Goal: Task Accomplishment & Management: Use online tool/utility

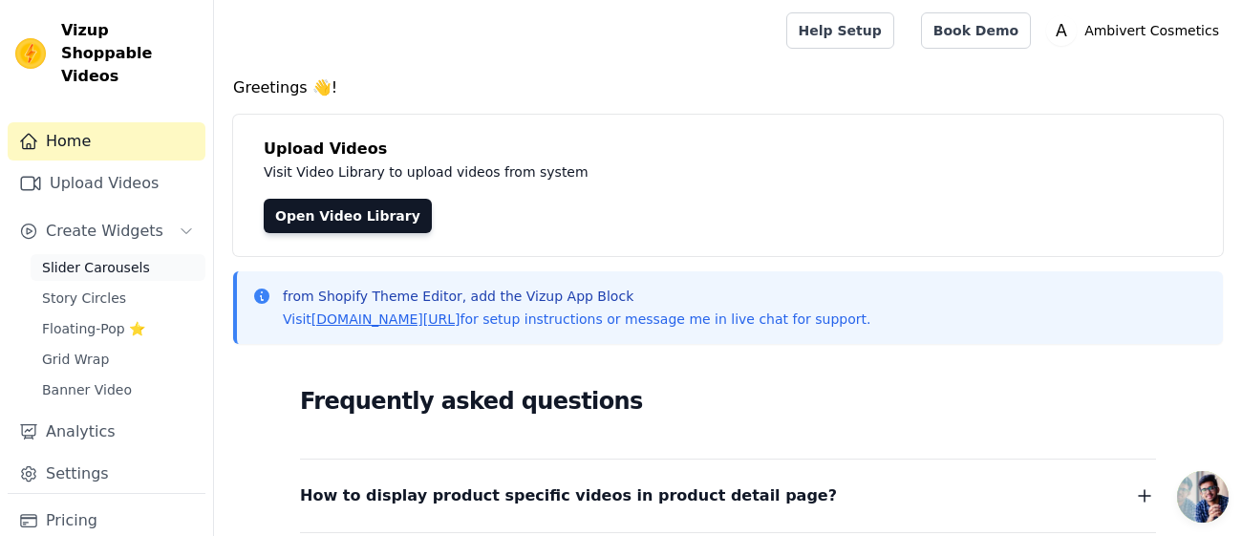
click at [135, 258] on span "Slider Carousels" at bounding box center [96, 267] width 108 height 19
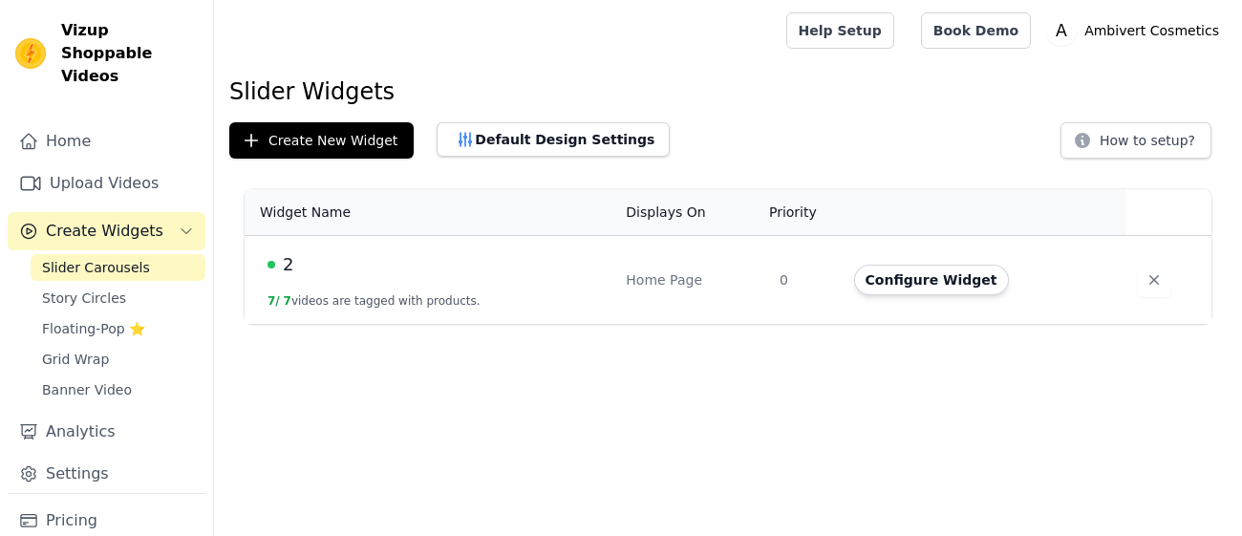
scroll to position [40, 0]
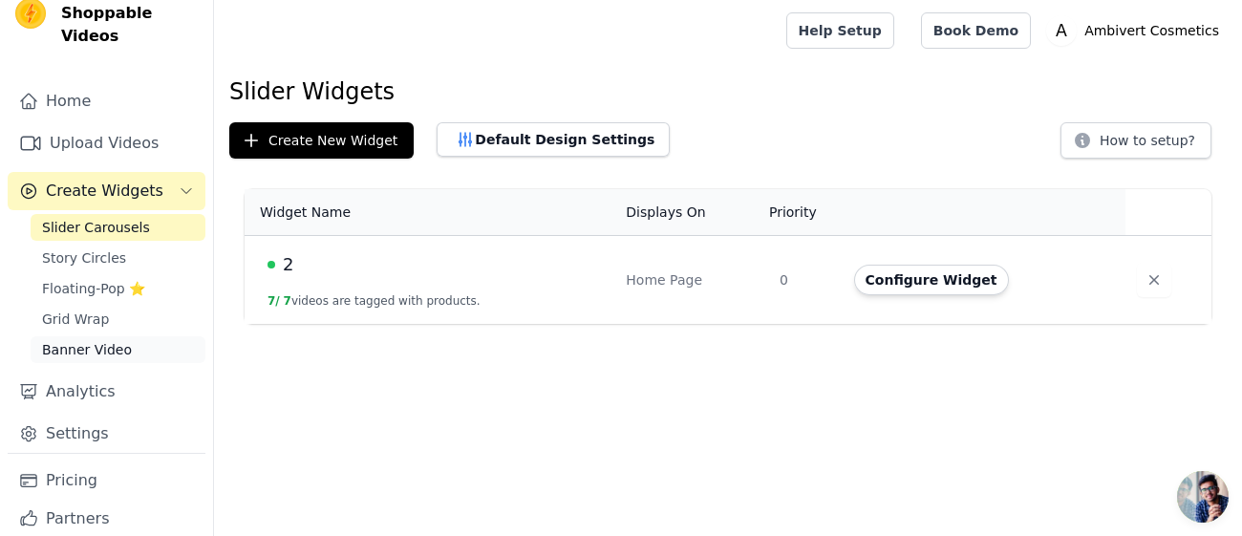
click at [118, 340] on span "Banner Video" at bounding box center [87, 349] width 90 height 19
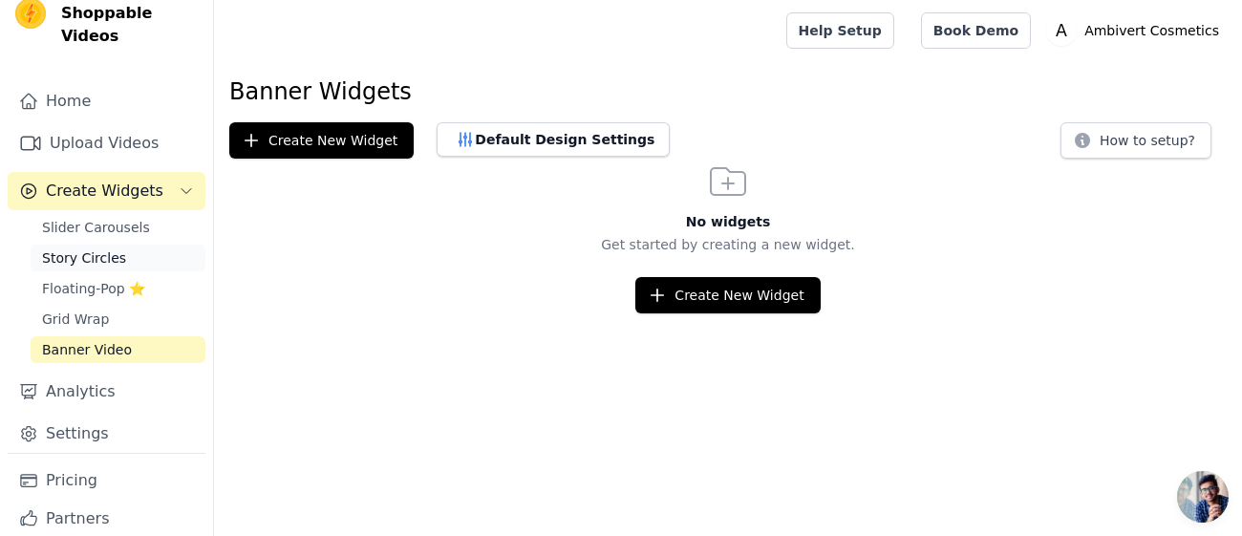
click at [115, 248] on span "Story Circles" at bounding box center [84, 257] width 84 height 19
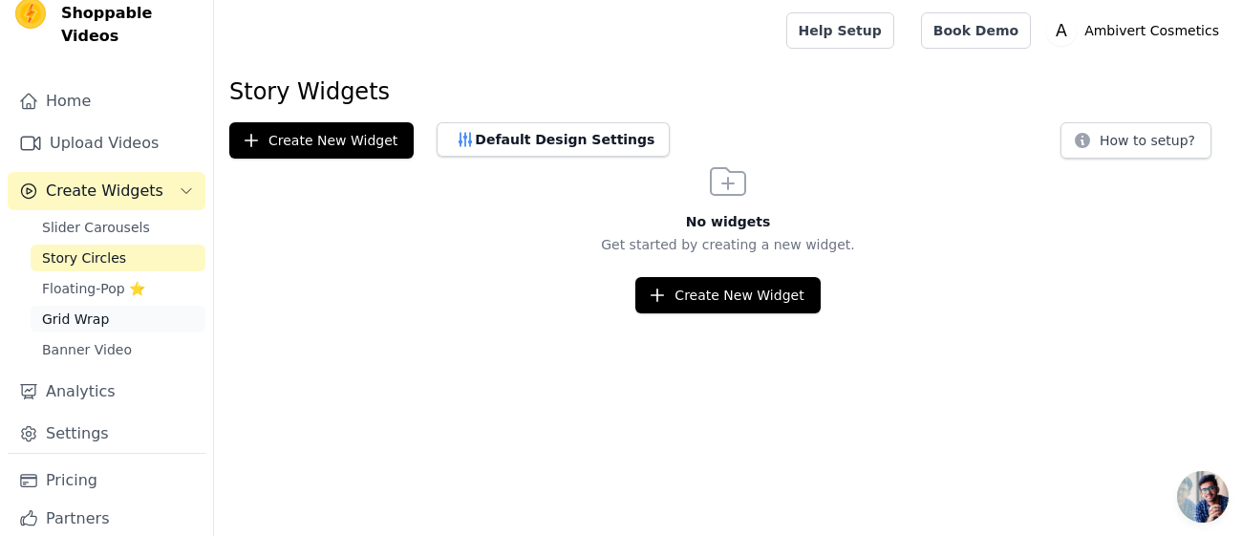
click at [104, 306] on link "Grid Wrap" at bounding box center [118, 319] width 175 height 27
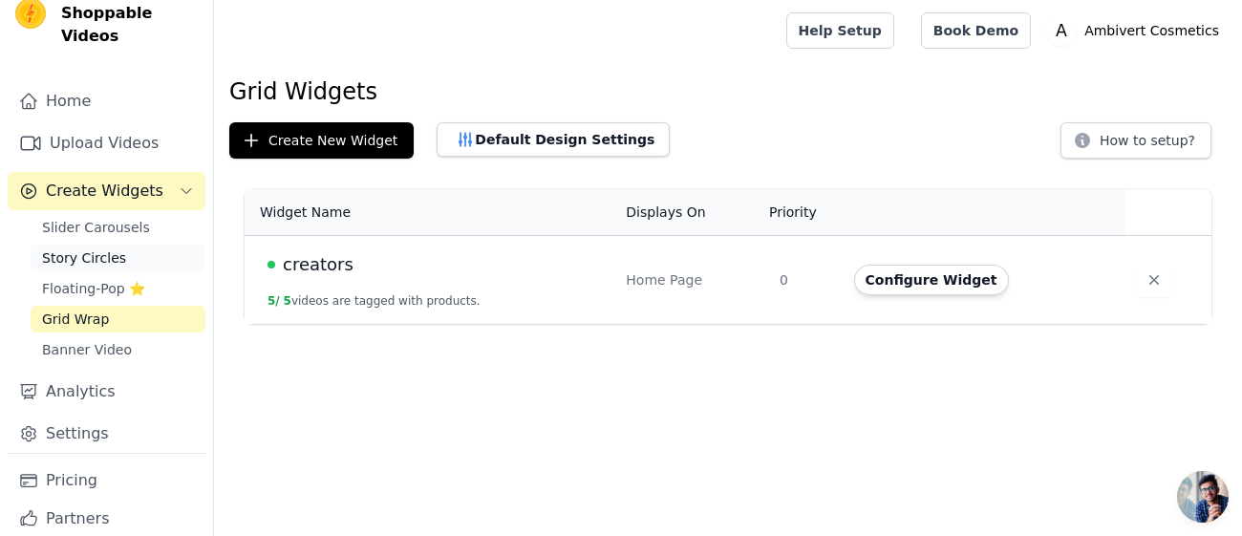
click at [122, 245] on link "Story Circles" at bounding box center [118, 258] width 175 height 27
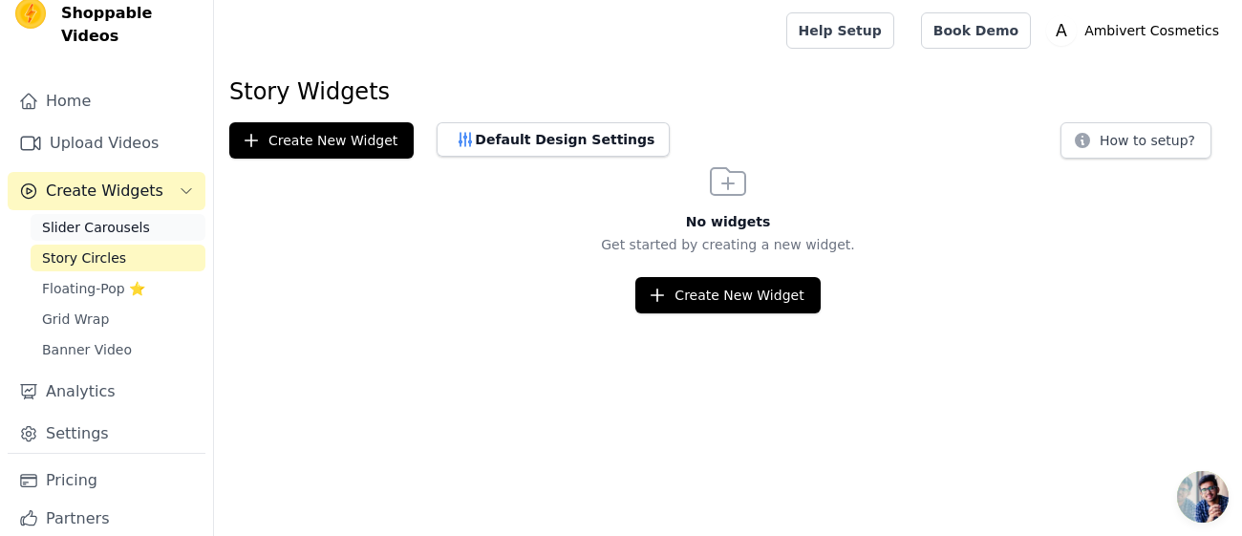
click at [132, 218] on span "Slider Carousels" at bounding box center [96, 227] width 108 height 19
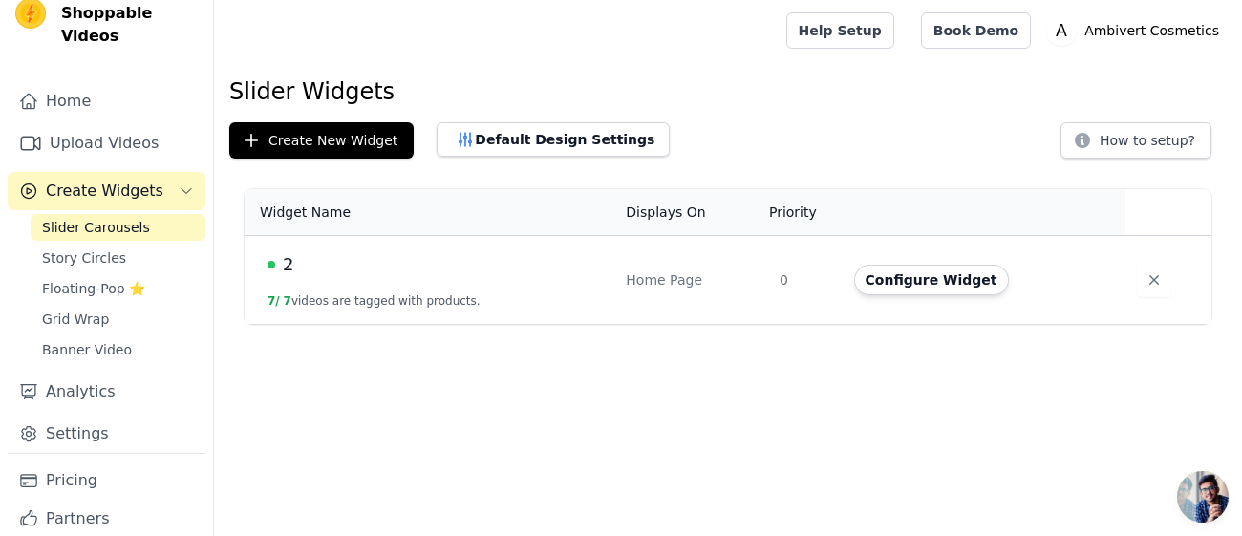
click at [293, 258] on div "2" at bounding box center [434, 264] width 335 height 27
click at [1084, 236] on td "Configure Widget" at bounding box center [985, 280] width 284 height 89
click at [668, 265] on td "Home Page" at bounding box center [691, 280] width 154 height 89
click at [677, 230] on th "Displays On" at bounding box center [691, 212] width 154 height 47
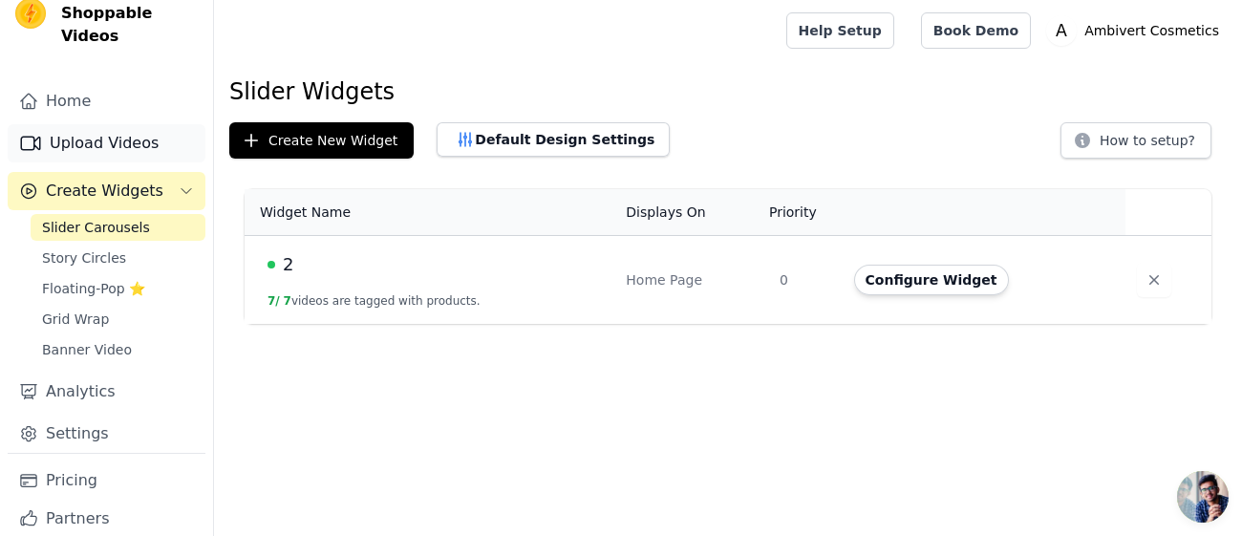
click at [101, 124] on link "Upload Videos" at bounding box center [107, 143] width 198 height 38
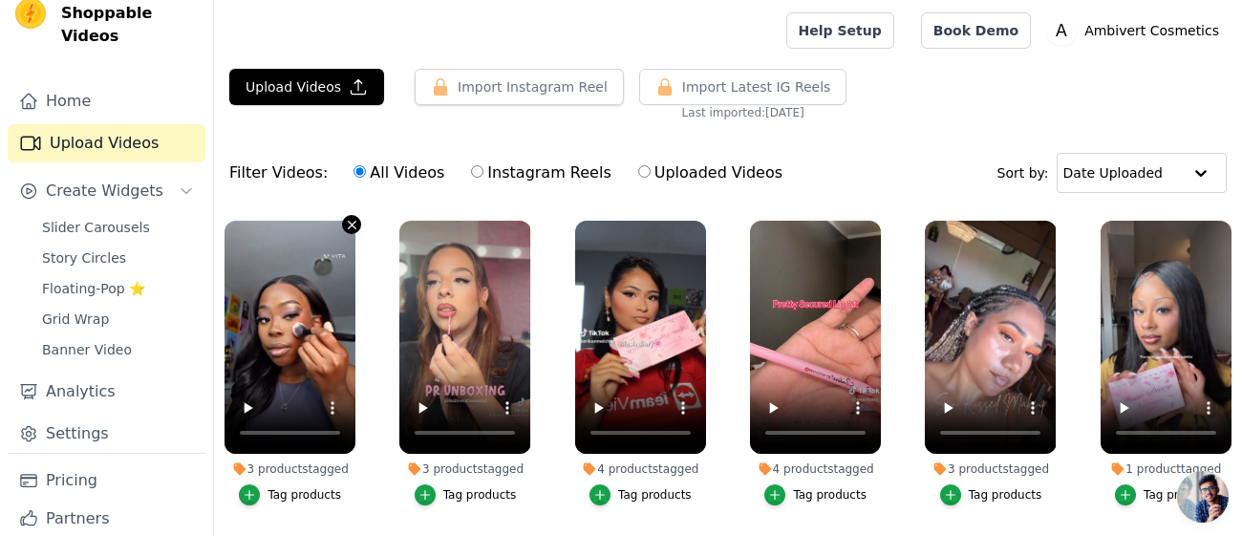
click at [350, 224] on icon "button" at bounding box center [352, 225] width 14 height 14
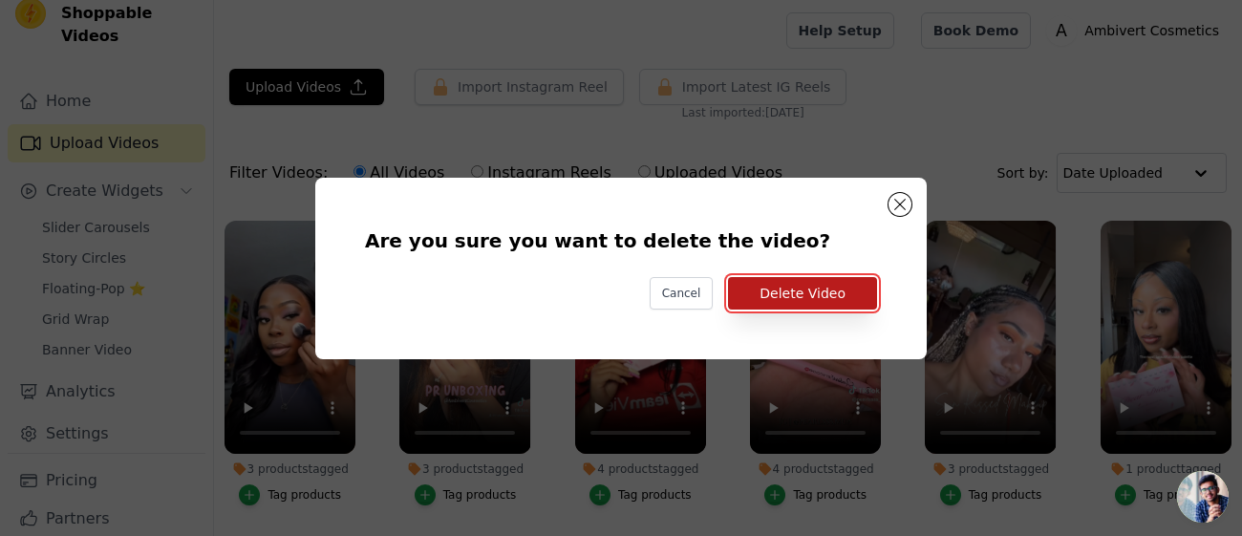
click at [825, 293] on button "Delete Video" at bounding box center [802, 293] width 149 height 32
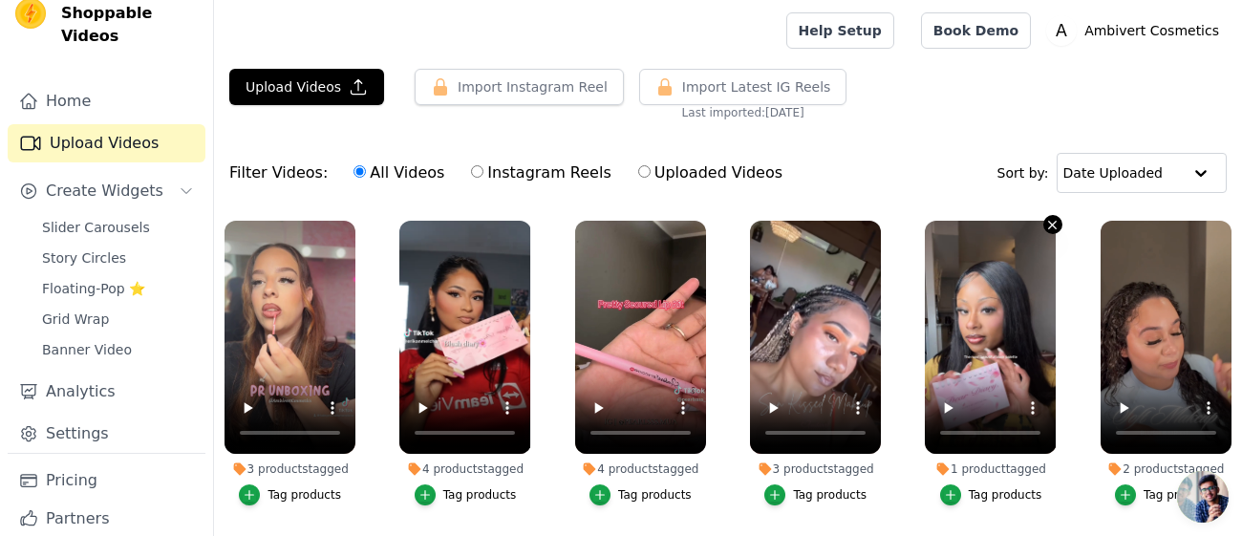
click at [1055, 227] on icon "button" at bounding box center [1052, 225] width 14 height 14
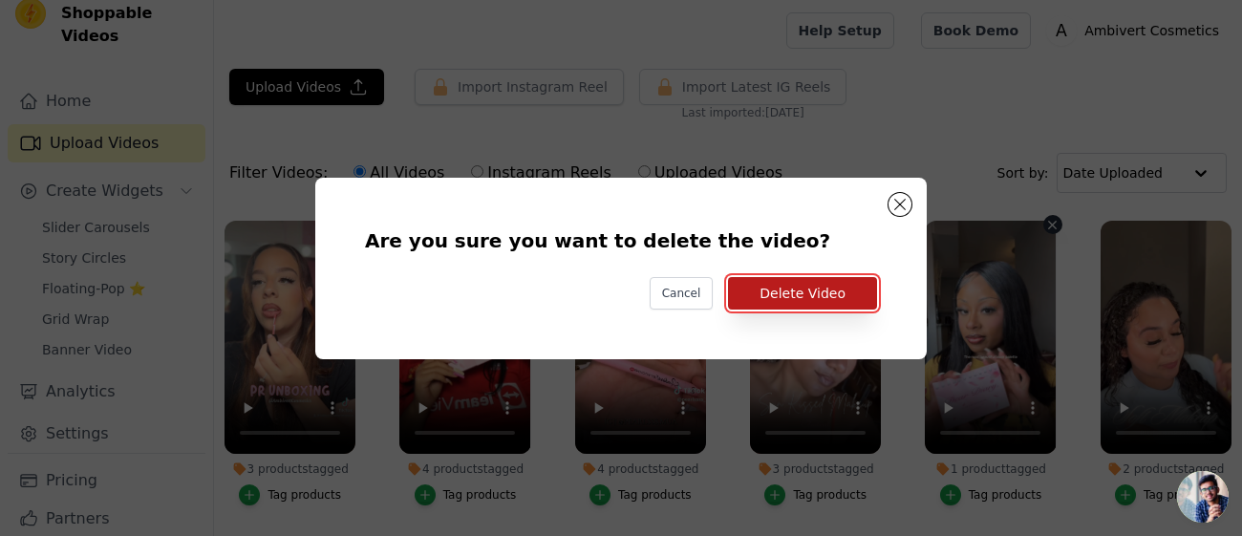
click at [866, 286] on button "Delete Video" at bounding box center [802, 293] width 149 height 32
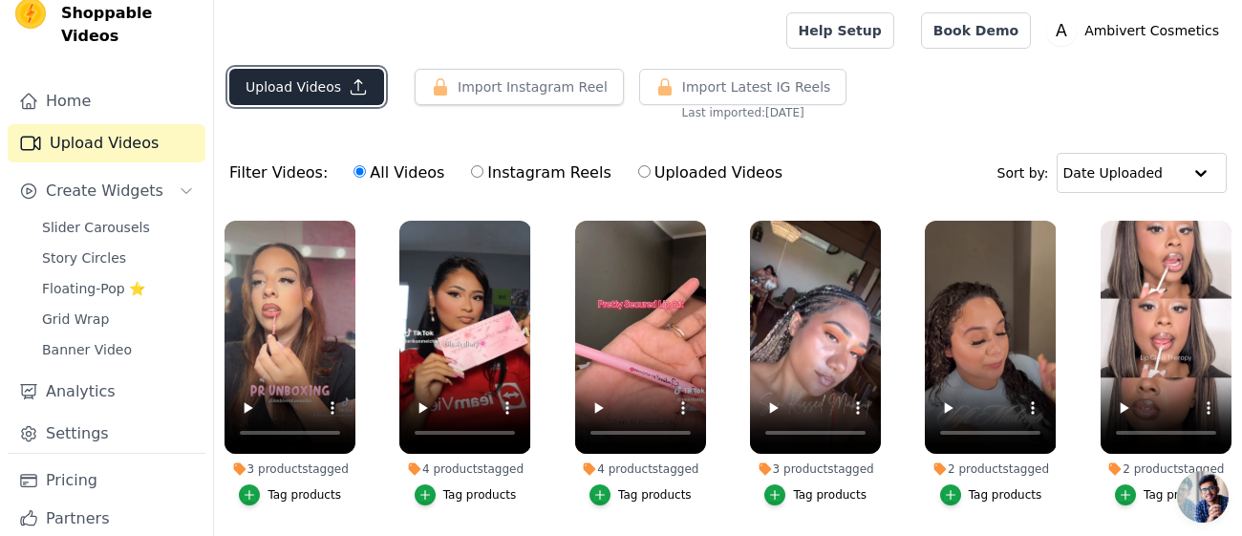
click at [324, 91] on button "Upload Videos" at bounding box center [306, 87] width 155 height 36
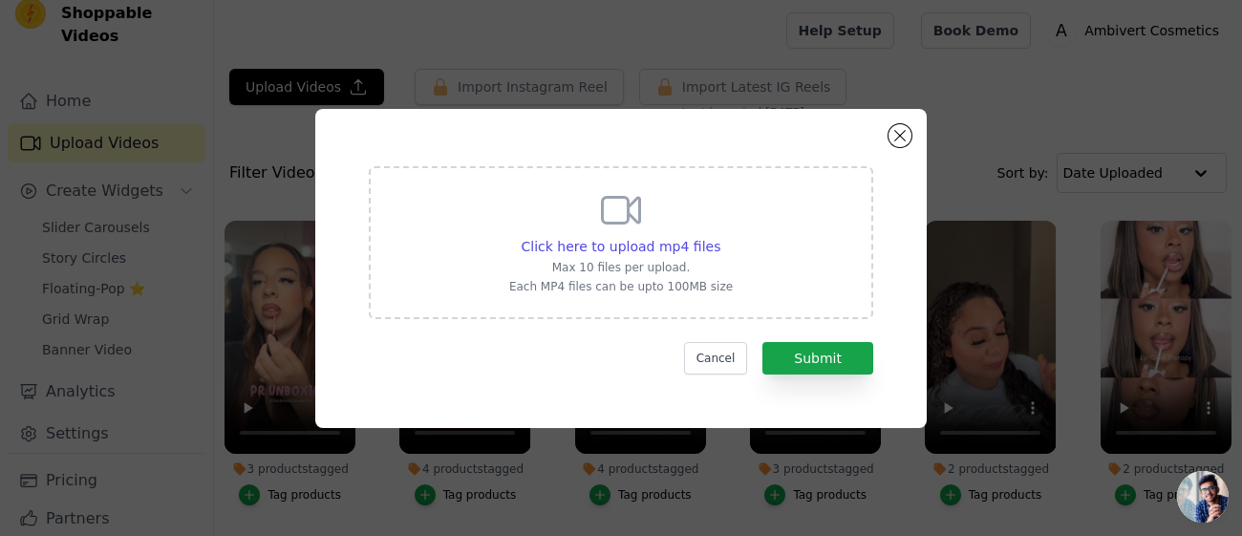
click at [708, 249] on div "Click here to upload mp4 files" at bounding box center [621, 246] width 224 height 19
click at [719, 237] on input "Click here to upload mp4 files Max 10 files per upload. Each MP4 files can be u…" at bounding box center [719, 236] width 1 height 1
click at [652, 241] on span "Click here to upload mp4 files" at bounding box center [622, 246] width 200 height 15
click at [719, 237] on input "Click here to upload mp4 files Max 10 files per upload. Each MP4 files can be u…" at bounding box center [719, 236] width 1 height 1
type input "C:\fakepath\54d050549f6b430882fdc65bcf70bda4 (1).mp4"
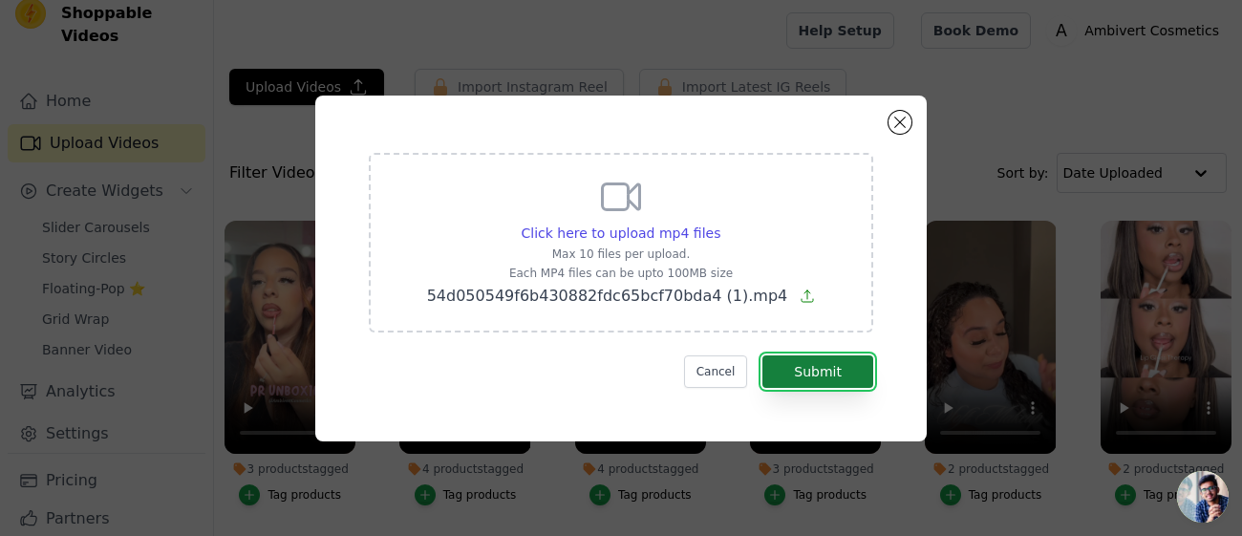
click at [790, 366] on button "Submit" at bounding box center [817, 371] width 111 height 32
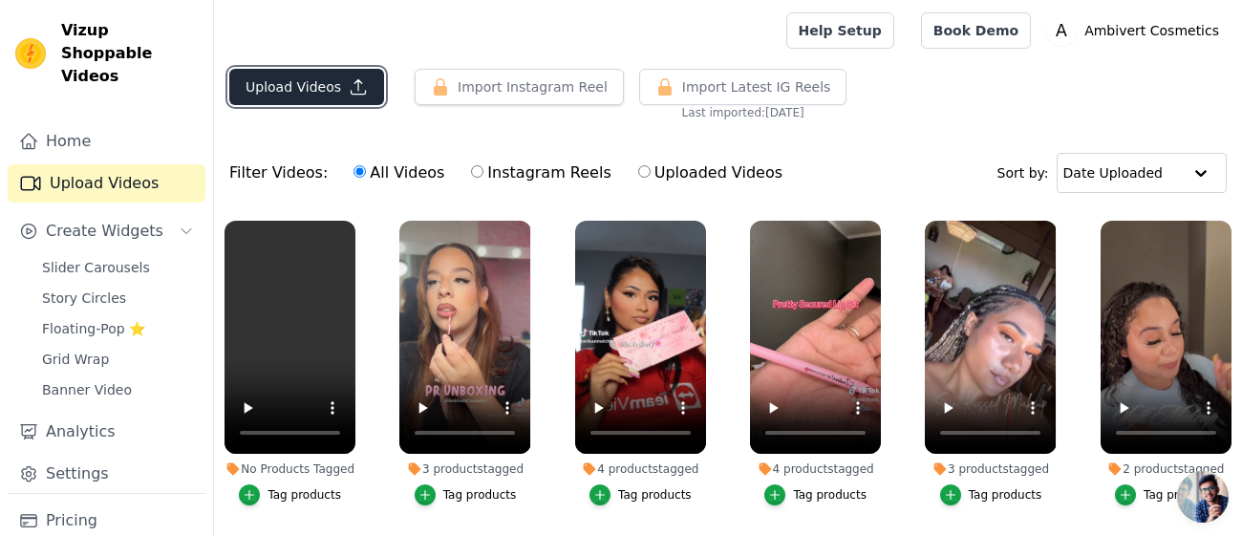
click at [354, 84] on icon "button" at bounding box center [358, 86] width 19 height 19
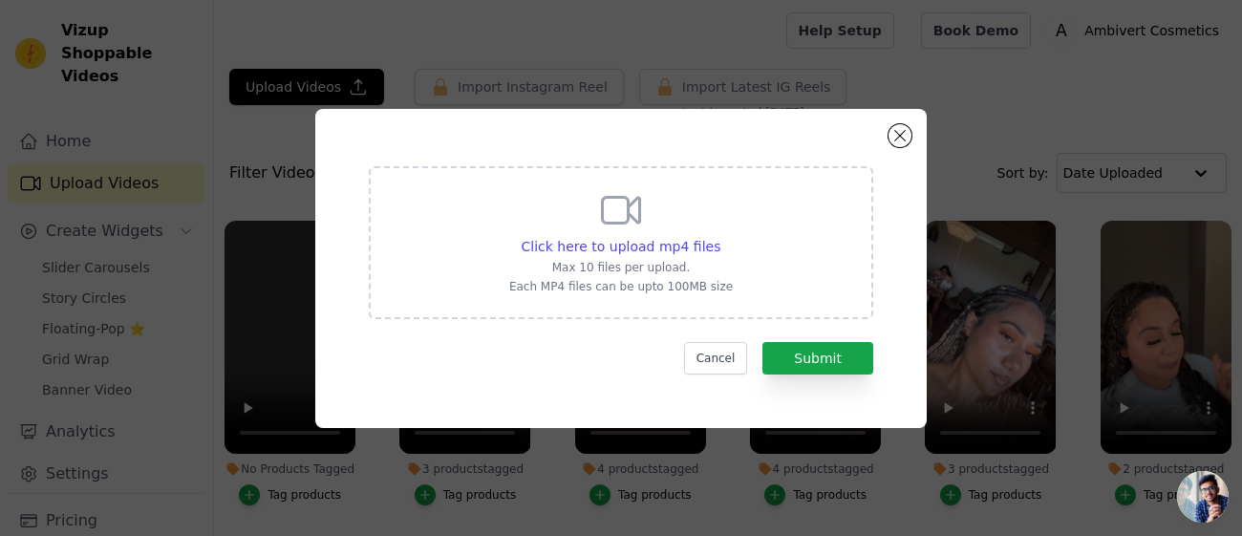
click at [626, 260] on p "Max 10 files per upload." at bounding box center [621, 267] width 224 height 15
click at [719, 237] on input "Click here to upload mp4 files Max 10 files per upload. Each MP4 files can be u…" at bounding box center [719, 236] width 1 height 1
type input "C:\fakepath\v12044gd0000d2jqchfog65i9vc3n8tg.mp4"
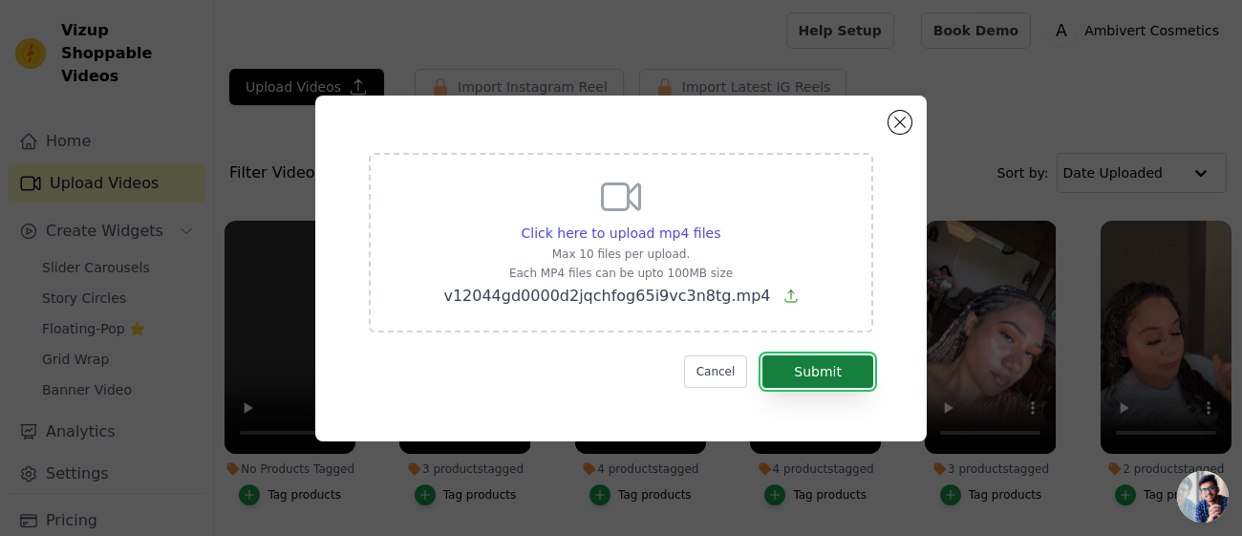
click at [828, 377] on button "Submit" at bounding box center [817, 371] width 111 height 32
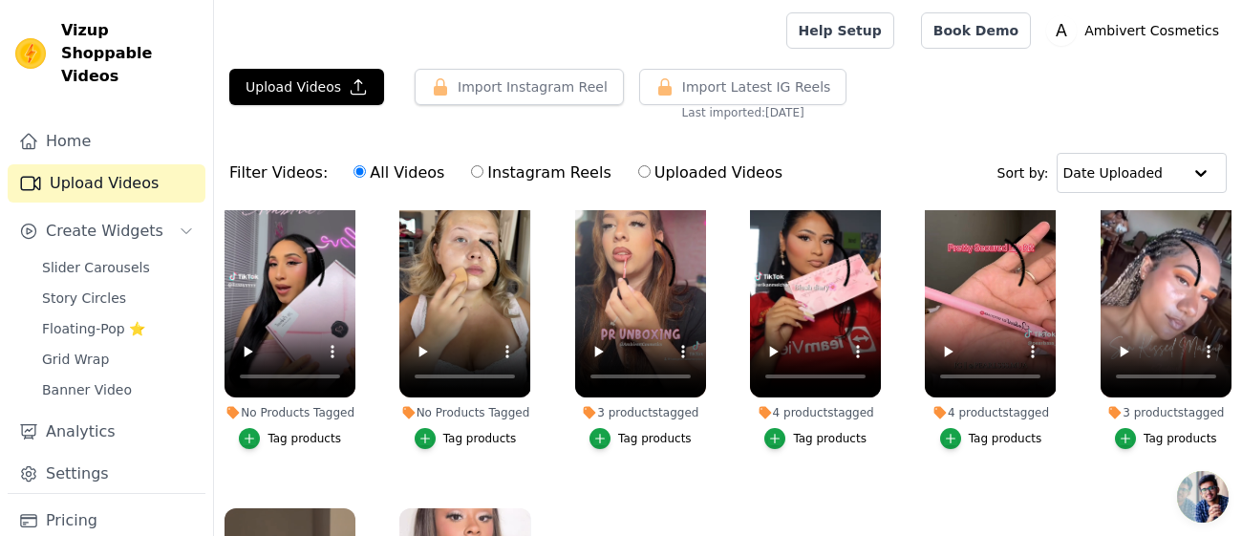
scroll to position [59, 0]
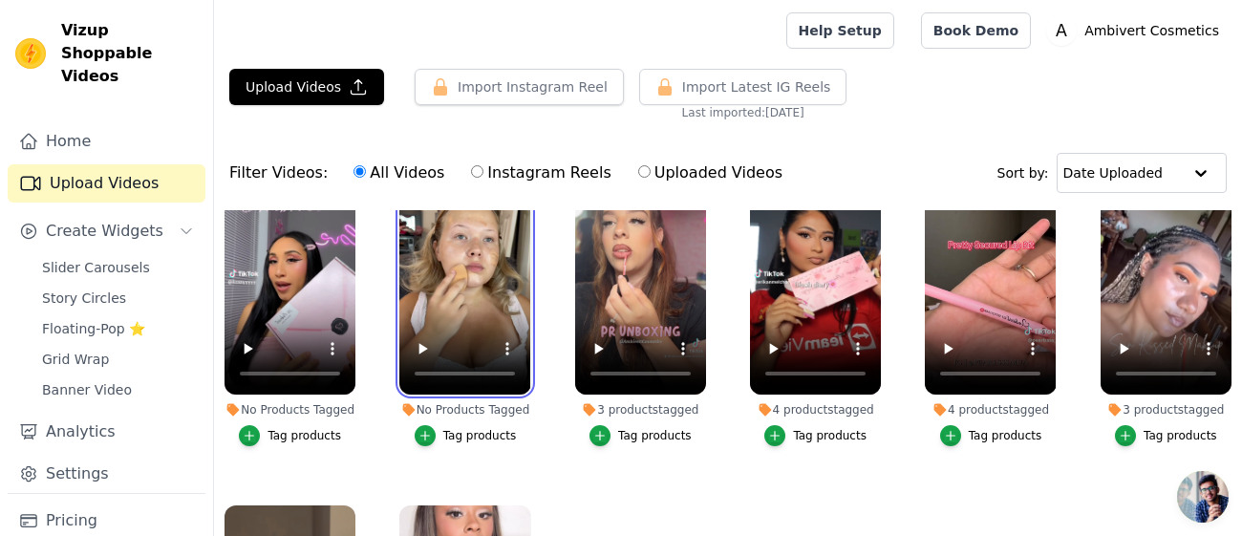
click at [479, 321] on video at bounding box center [464, 277] width 131 height 233
click at [374, 465] on ul "No Products Tagged Tag products No Products Tagged Tag products 3 products tagg…" at bounding box center [728, 447] width 1028 height 475
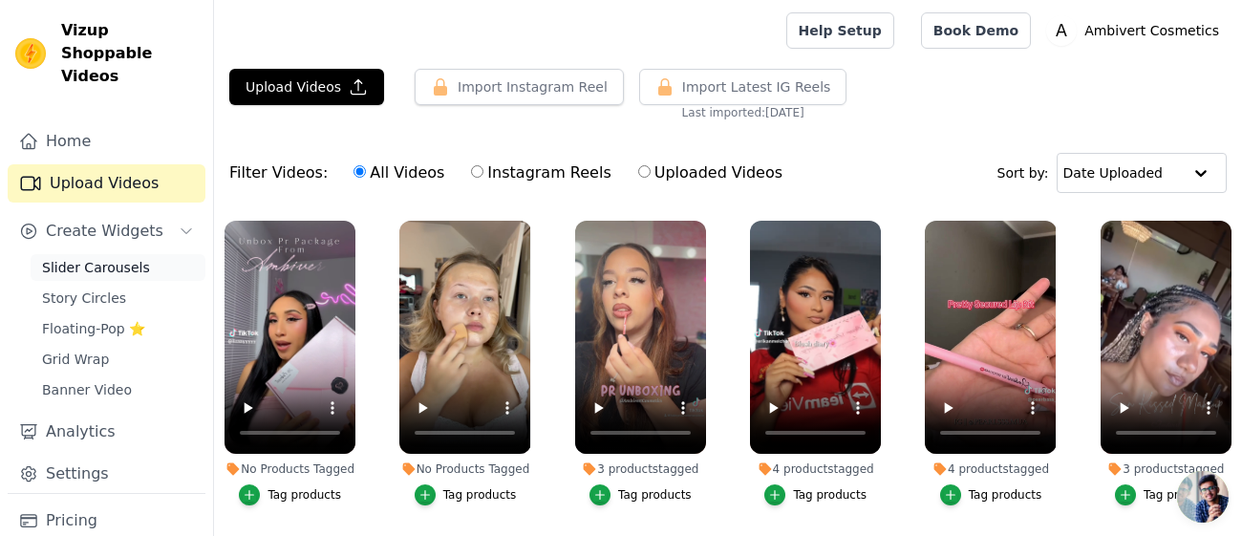
click at [94, 258] on span "Slider Carousels" at bounding box center [96, 267] width 108 height 19
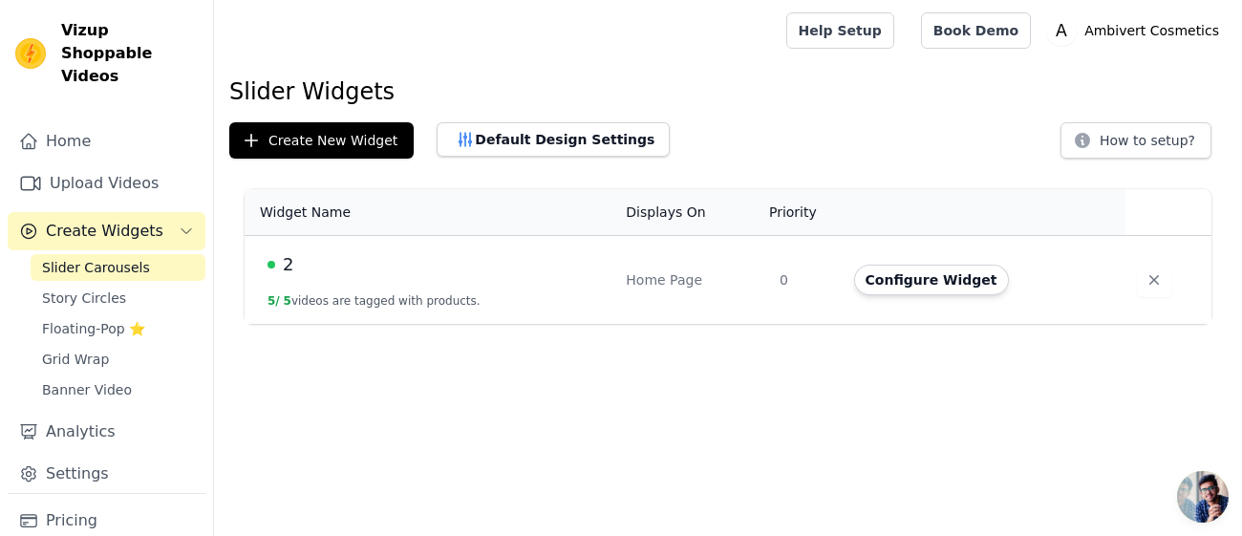
click at [277, 199] on th "Widget Name" at bounding box center [430, 212] width 370 height 47
click at [289, 259] on span "2" at bounding box center [288, 264] width 11 height 27
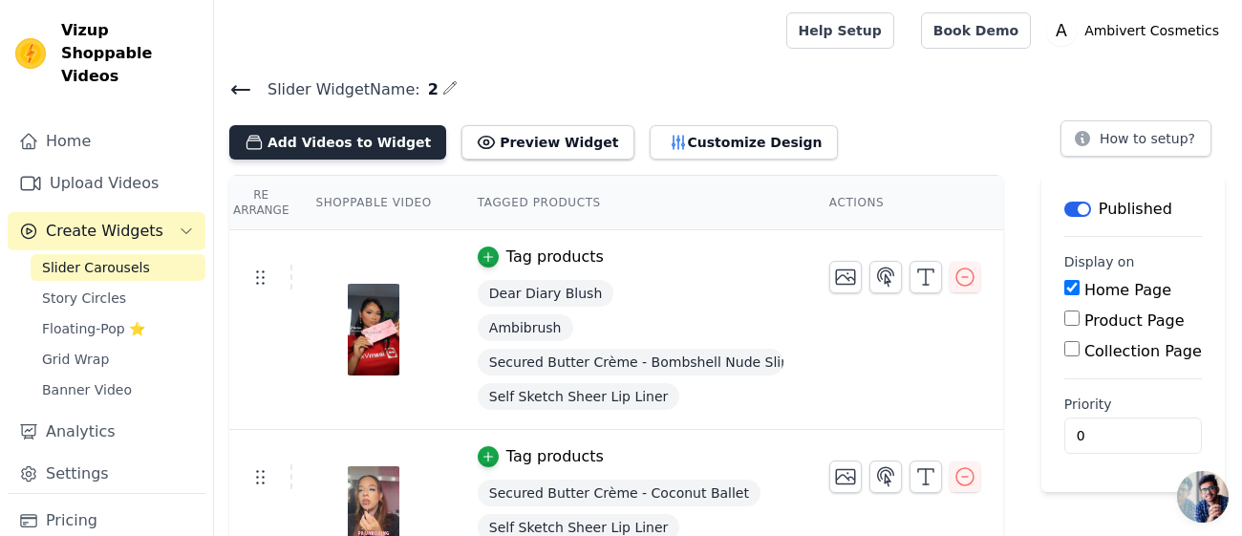
click at [370, 154] on button "Add Videos to Widget" at bounding box center [337, 142] width 217 height 34
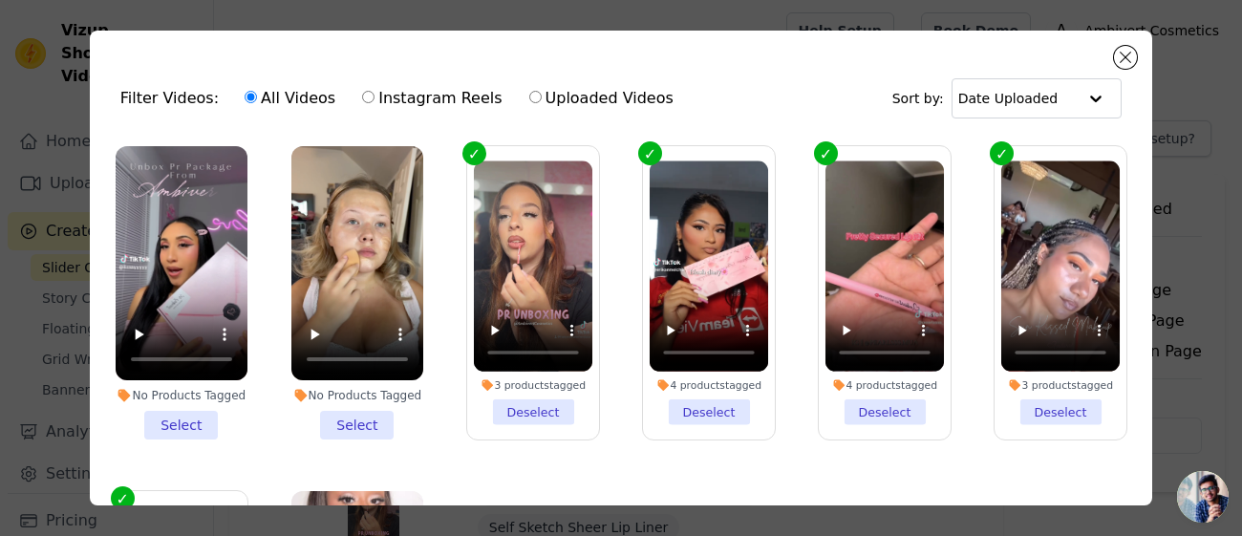
click at [352, 420] on li "No Products Tagged Select" at bounding box center [357, 292] width 132 height 293
click at [0, 0] on input "No Products Tagged Select" at bounding box center [0, 0] width 0 height 0
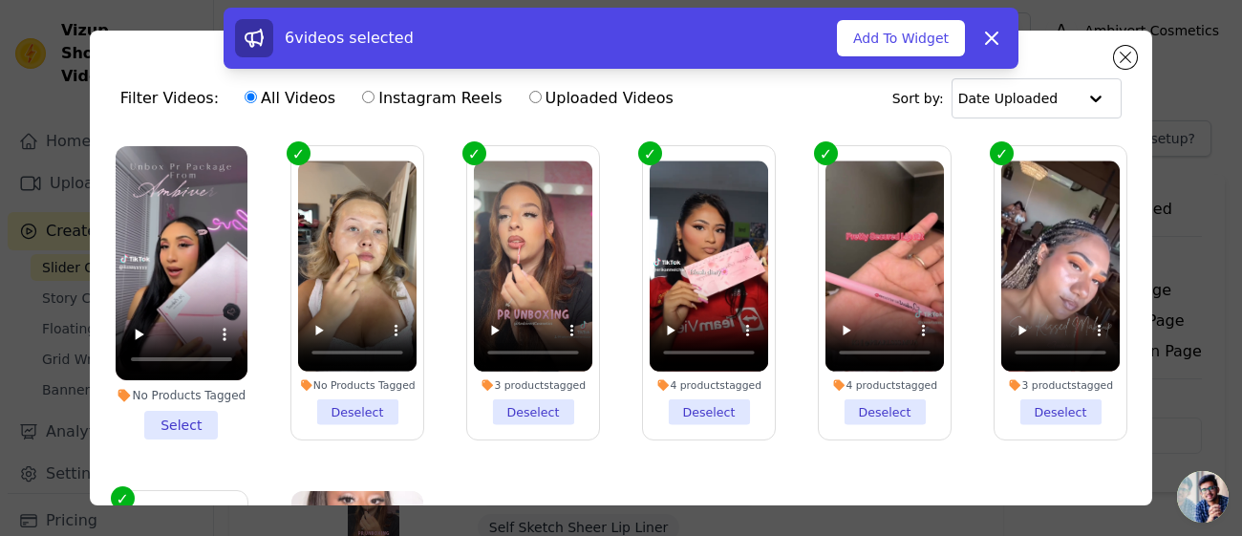
click at [211, 423] on li "No Products Tagged Select" at bounding box center [182, 292] width 132 height 293
click at [0, 0] on input "No Products Tagged Select" at bounding box center [0, 0] width 0 height 0
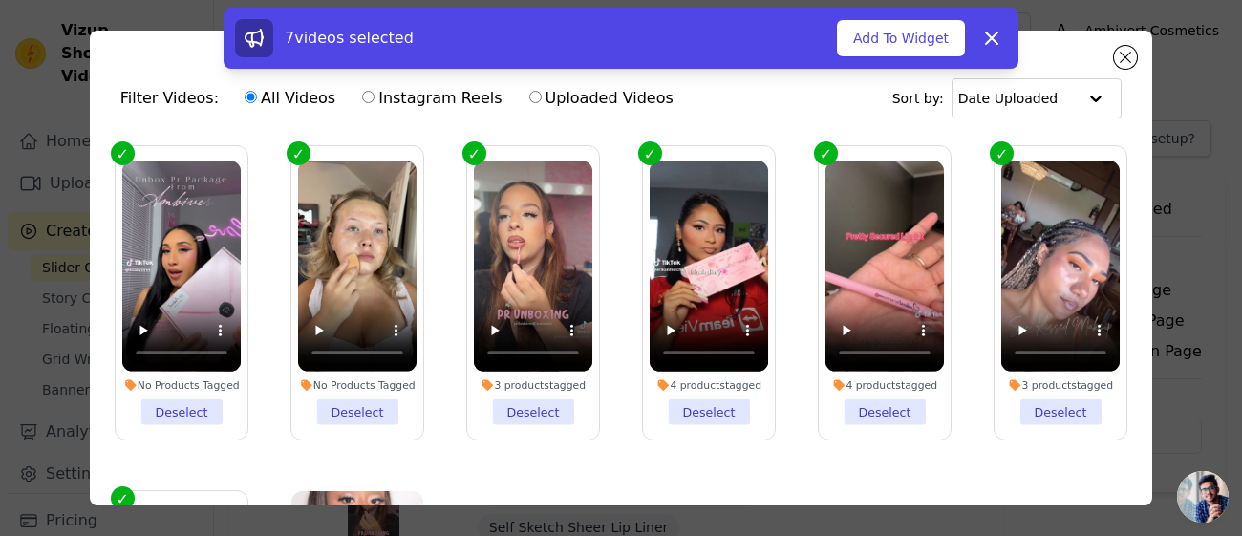
click at [369, 385] on div "No Products Tagged" at bounding box center [357, 384] width 118 height 13
click at [0, 0] on input "No Products Tagged Deselect" at bounding box center [0, 0] width 0 height 0
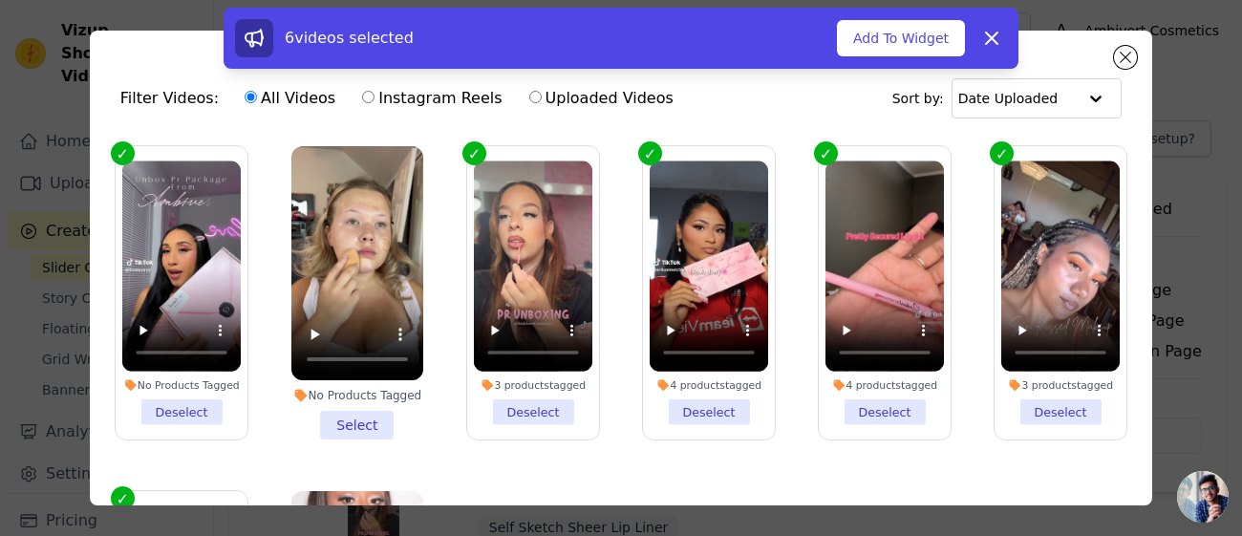
click at [369, 385] on li "No Products Tagged Select" at bounding box center [357, 292] width 132 height 293
click at [0, 0] on input "No Products Tagged Select" at bounding box center [0, 0] width 0 height 0
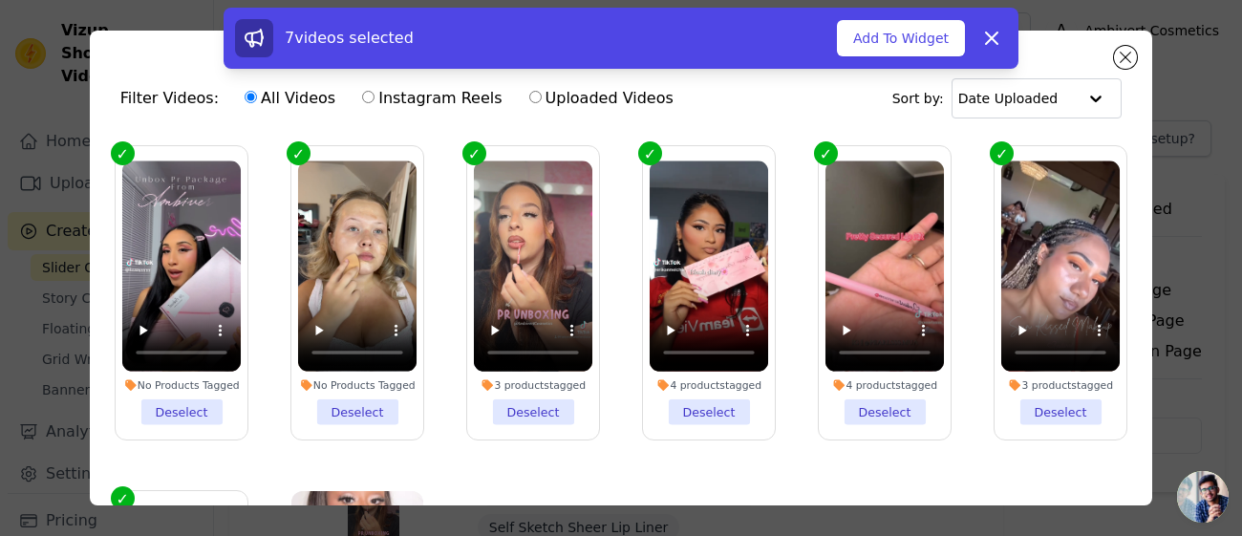
click at [293, 409] on label "No Products Tagged Deselect" at bounding box center [357, 292] width 134 height 295
click at [0, 0] on input "No Products Tagged Deselect" at bounding box center [0, 0] width 0 height 0
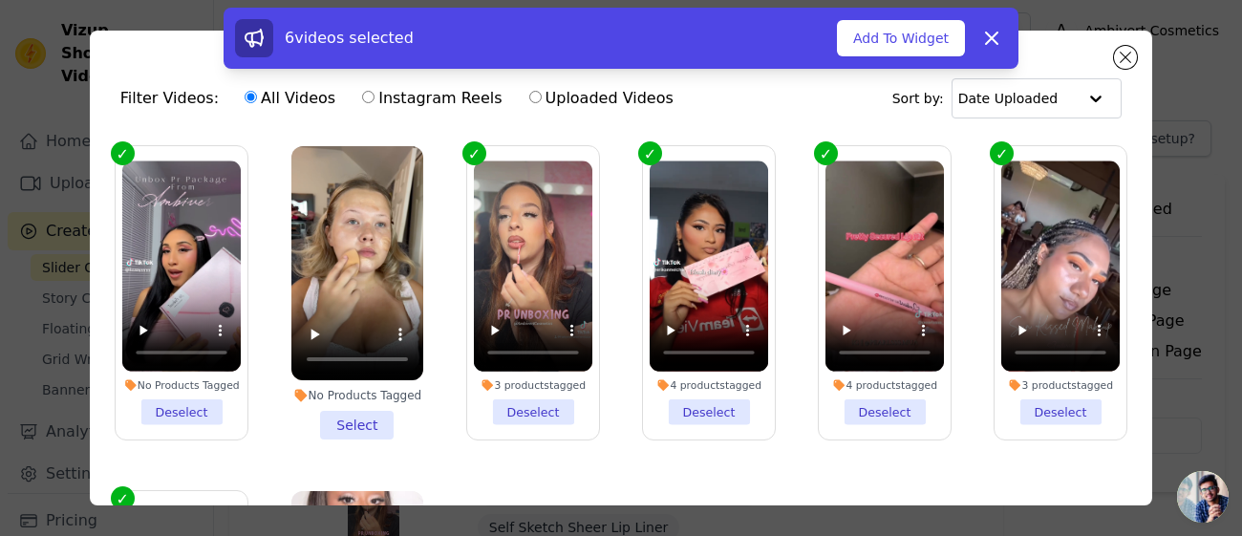
scroll to position [92, 0]
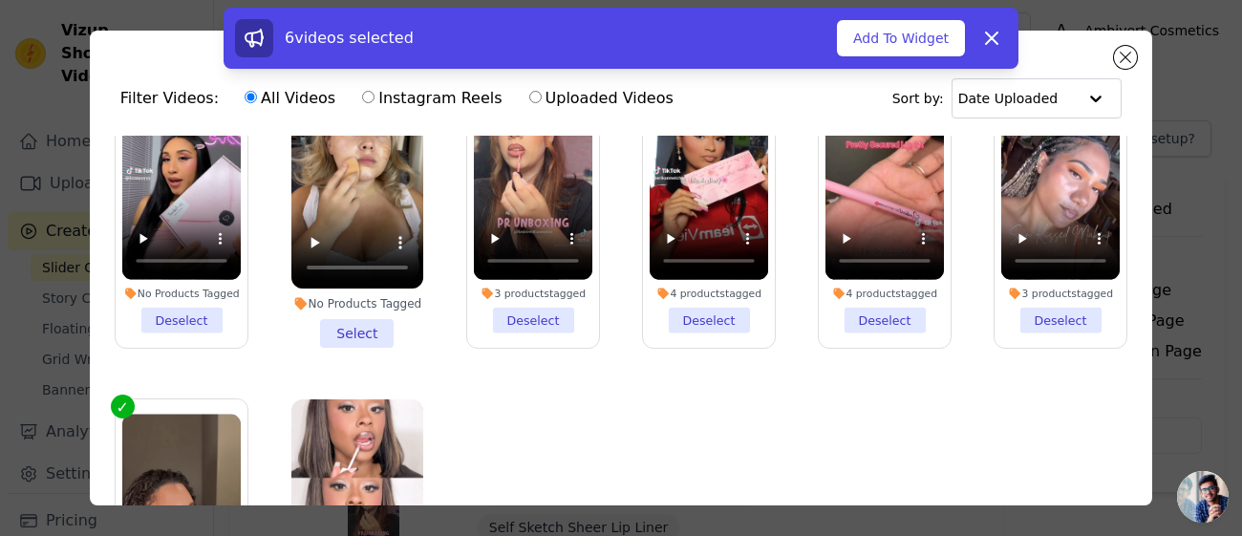
click at [343, 302] on div "No Products Tagged" at bounding box center [357, 303] width 132 height 15
click at [0, 0] on input "No Products Tagged Select" at bounding box center [0, 0] width 0 height 0
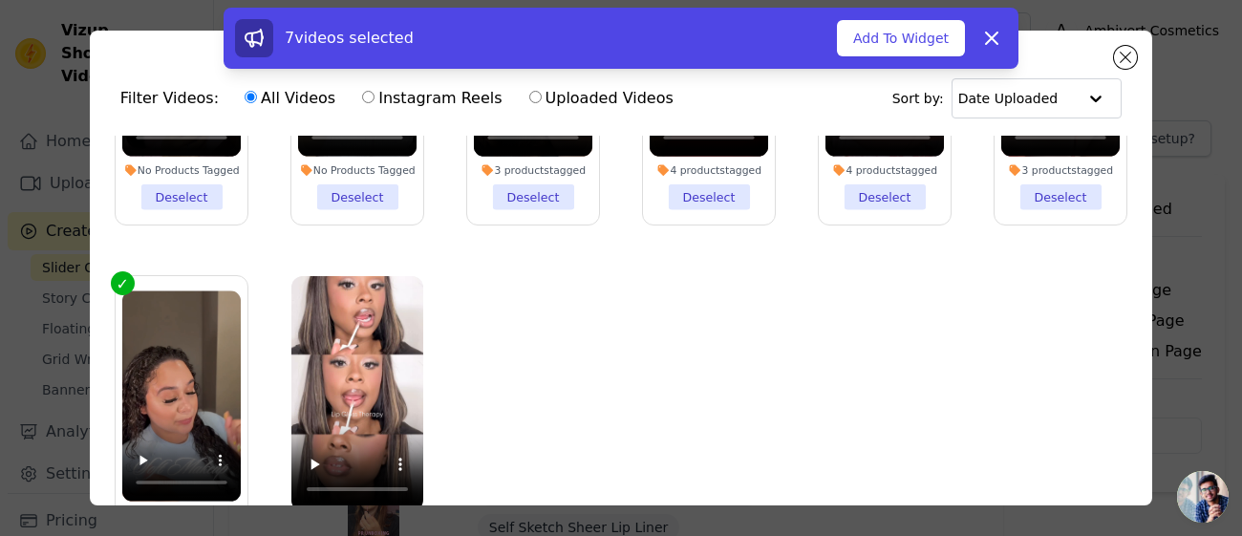
scroll to position [0, 0]
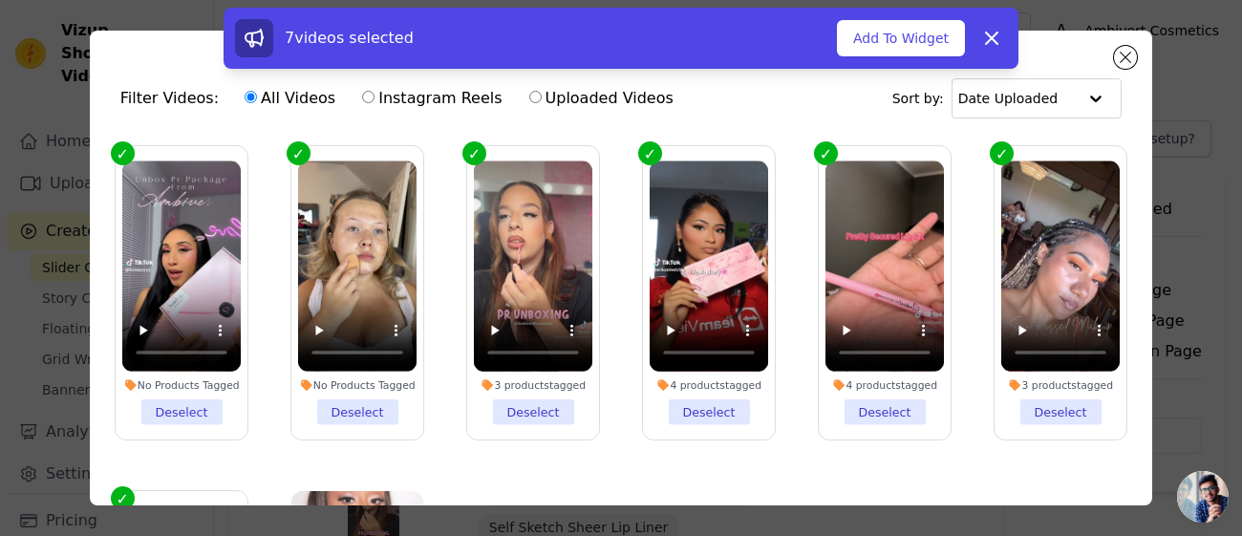
click at [506, 465] on ul "No Products Tagged Deselect No Products Tagged Deselect 3 products tagged Desel…" at bounding box center [621, 373] width 1032 height 475
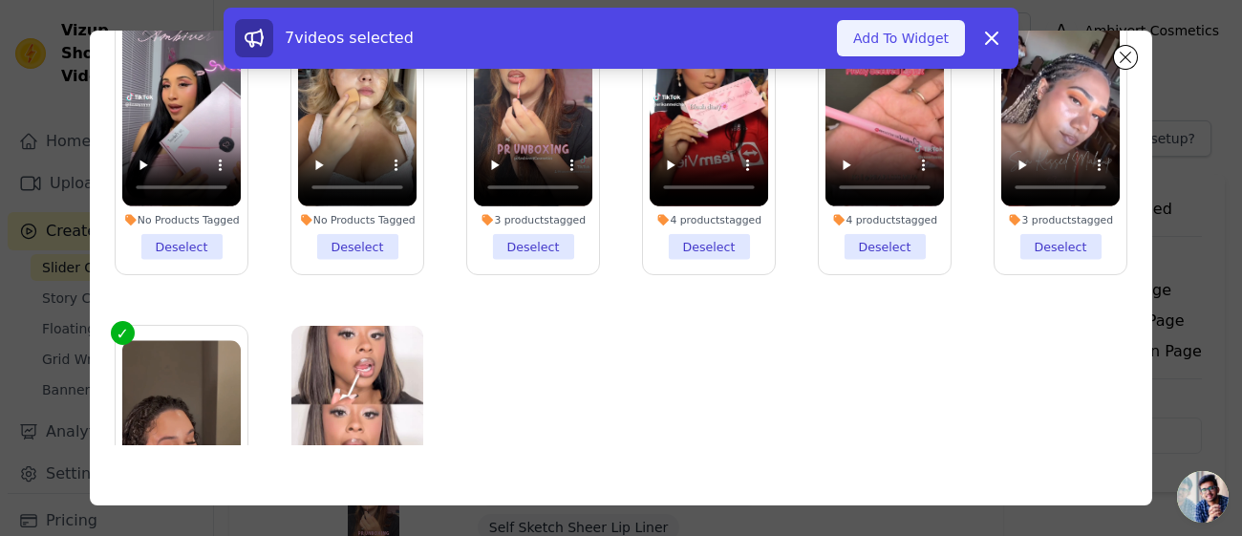
click at [909, 26] on button "Add To Widget" at bounding box center [901, 38] width 128 height 36
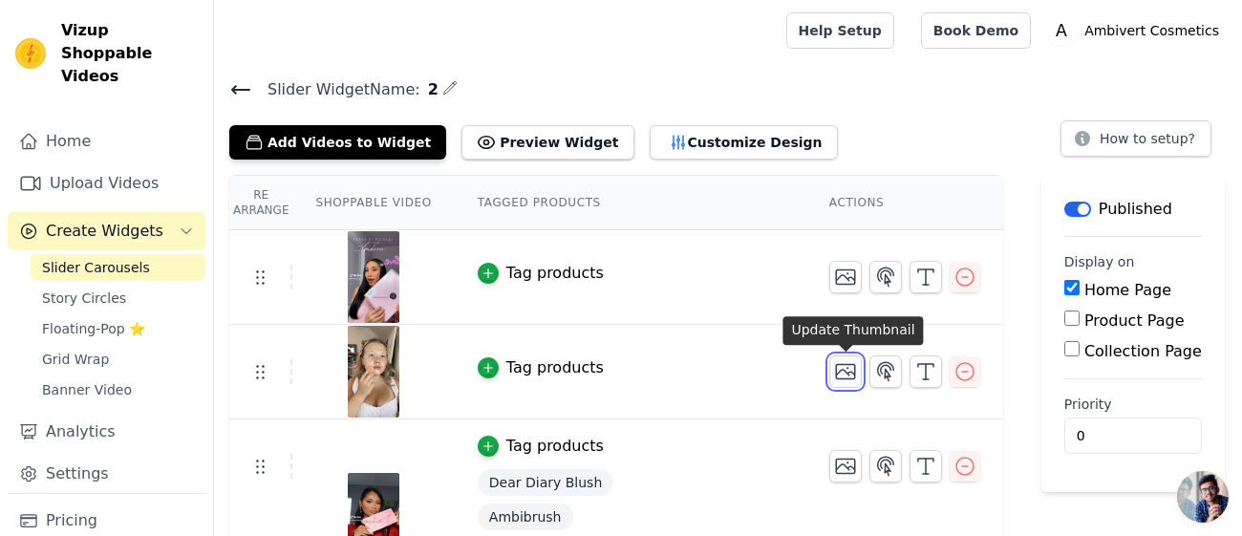
click at [851, 365] on icon "button" at bounding box center [845, 372] width 19 height 14
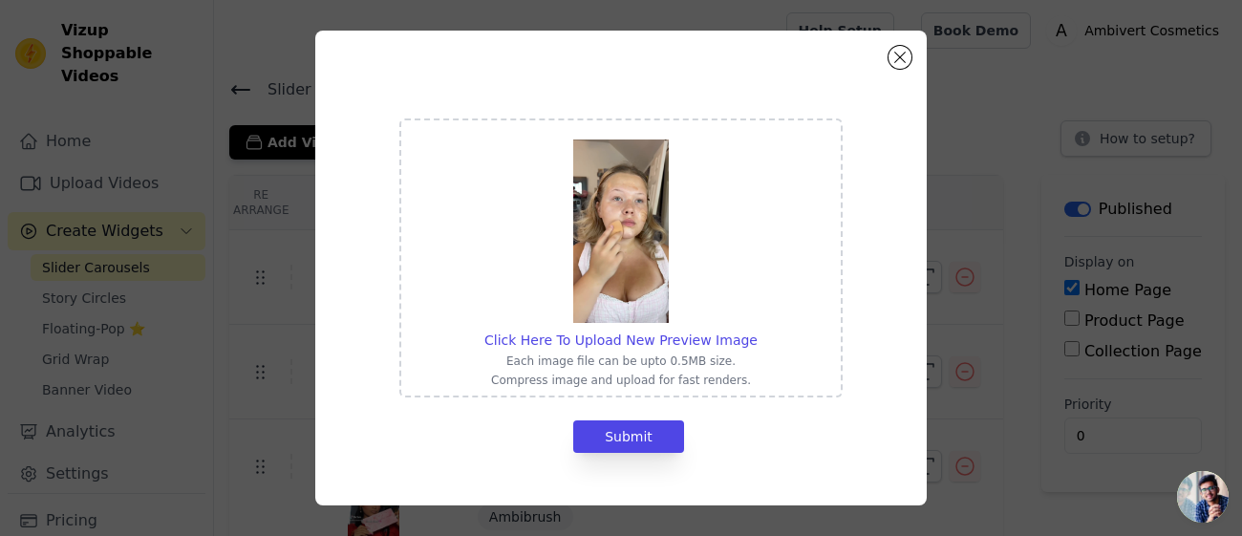
click at [662, 320] on img at bounding box center [621, 230] width 96 height 183
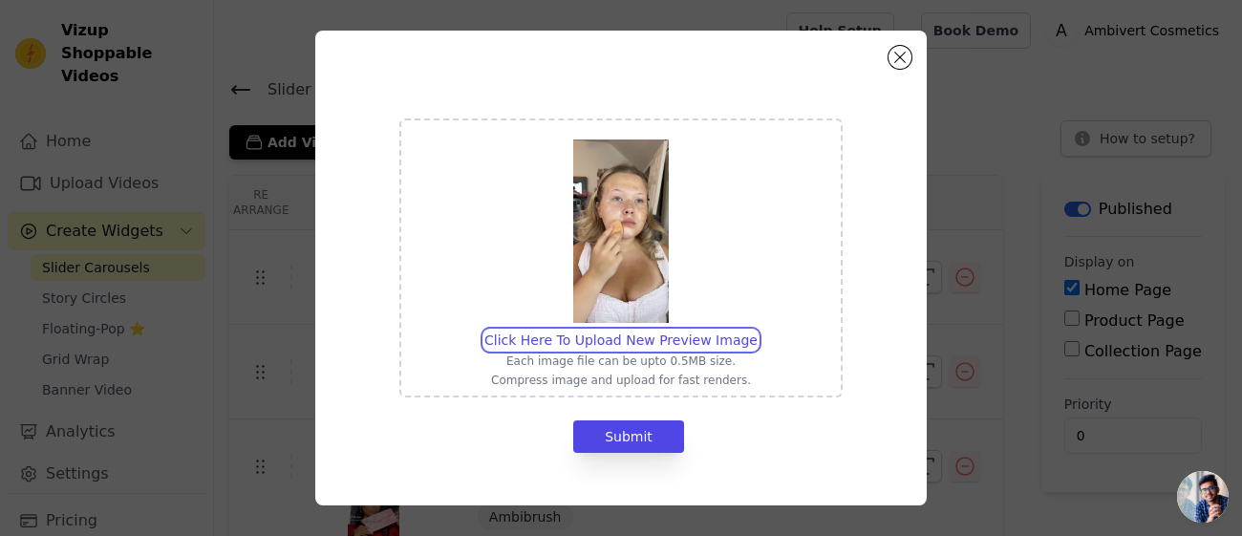
click at [757, 330] on input "Click Here To Upload New Preview Image Each image file can be upto 0.5MB size. …" at bounding box center [757, 330] width 1 height 1
type input "C:\fakepath\IMG_9456.jpeg"
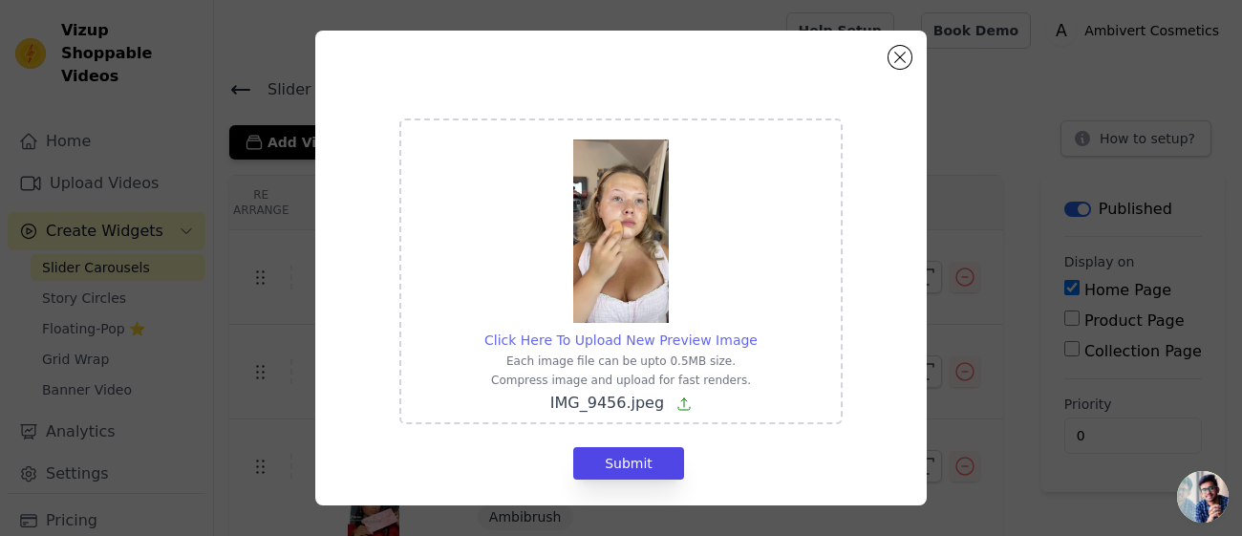
click at [662, 348] on div "Click Here To Upload New Preview Image" at bounding box center [620, 340] width 273 height 19
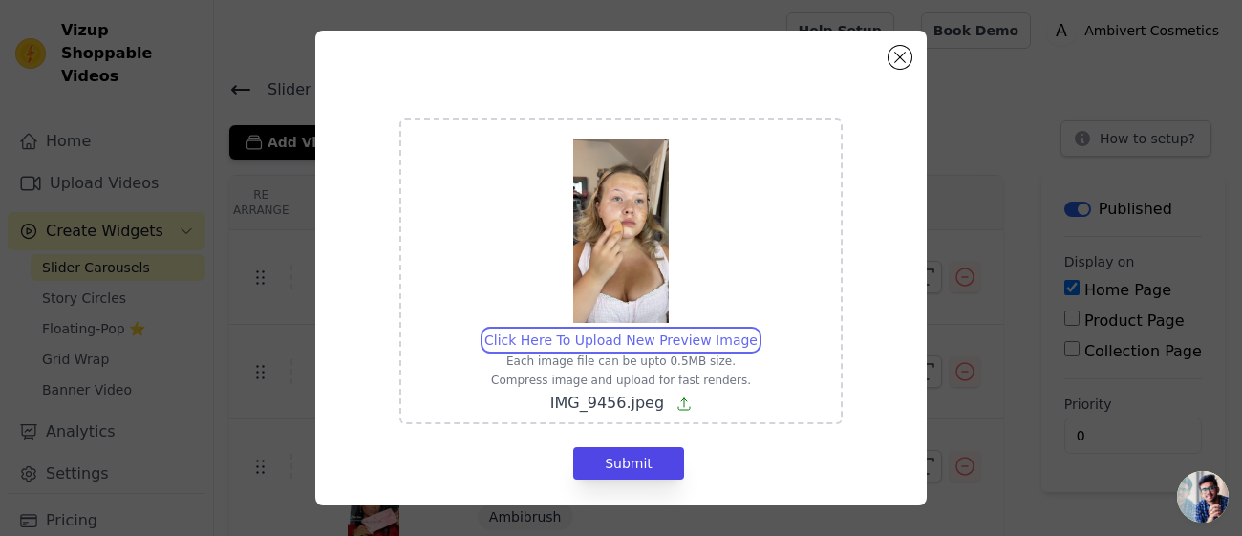
click at [757, 331] on input "Click Here To Upload New Preview Image Each image file can be upto 0.5MB size. …" at bounding box center [757, 330] width 1 height 1
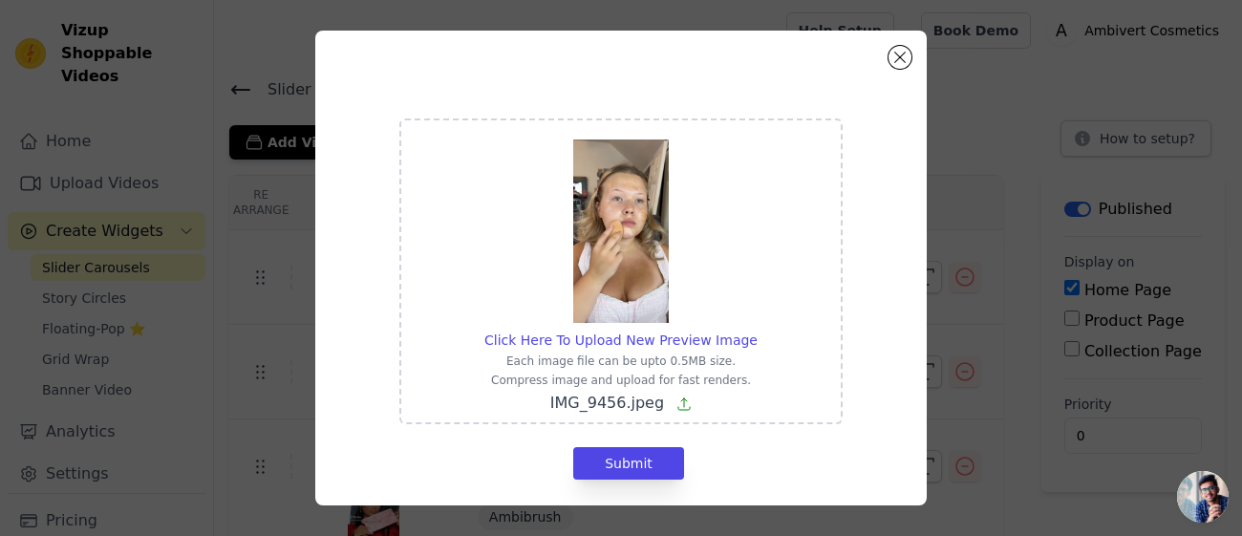
click at [617, 484] on div "Click Here To Upload New Preview Image Each image file can be upto 0.5MB size. …" at bounding box center [620, 297] width 481 height 403
click at [637, 458] on button "Submit" at bounding box center [628, 463] width 111 height 32
